Goal: Task Accomplishment & Management: Manage account settings

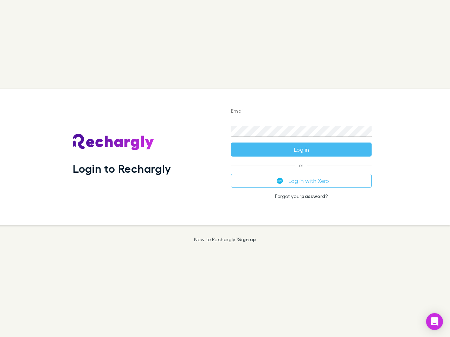
click at [225, 169] on div "Login to Rechargly" at bounding box center [146, 157] width 158 height 136
click at [301, 112] on input "Email" at bounding box center [301, 111] width 141 height 11
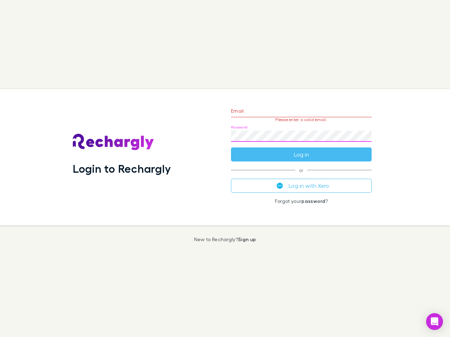
click at [301, 150] on form "Email Please enter a valid email. Password Log in" at bounding box center [301, 131] width 141 height 61
click at [301, 181] on div "Email Please enter a valid email. Password Log in or Log in with Xero Forgot yo…" at bounding box center [301, 157] width 152 height 136
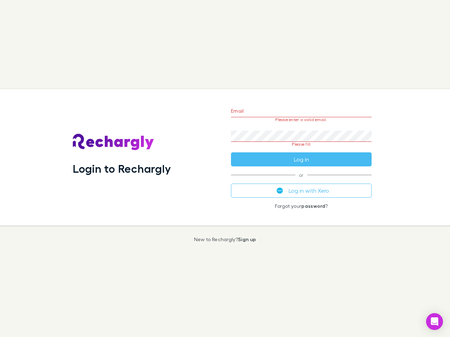
click at [434, 322] on icon "Open Intercom Messenger" at bounding box center [434, 322] width 7 height 8
